Goal: Navigation & Orientation: Find specific page/section

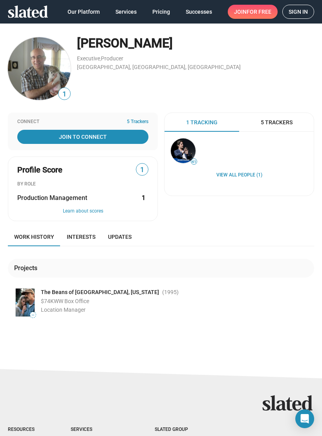
click at [37, 77] on img at bounding box center [39, 68] width 63 height 63
click at [34, 77] on img at bounding box center [39, 68] width 63 height 63
click at [63, 100] on span "1" at bounding box center [64, 93] width 13 height 13
click at [30, 71] on img at bounding box center [39, 68] width 63 height 63
click at [27, 73] on img at bounding box center [39, 68] width 63 height 63
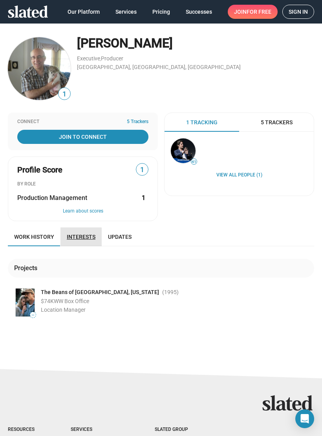
click at [80, 239] on span "Interests" at bounding box center [81, 237] width 29 height 6
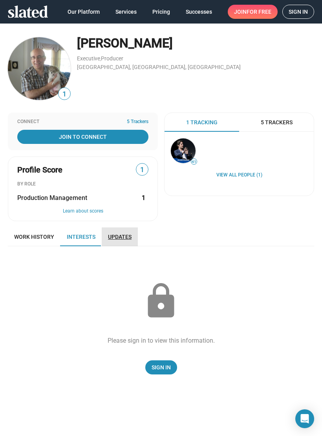
click at [114, 241] on link "Updates" at bounding box center [120, 237] width 36 height 19
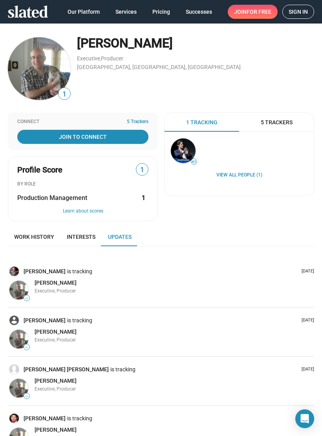
click at [32, 70] on img at bounding box center [39, 68] width 63 height 63
click at [32, 75] on img at bounding box center [39, 68] width 63 height 63
click at [31, 75] on img at bounding box center [39, 68] width 63 height 63
